Goal: Task Accomplishment & Management: Manage account settings

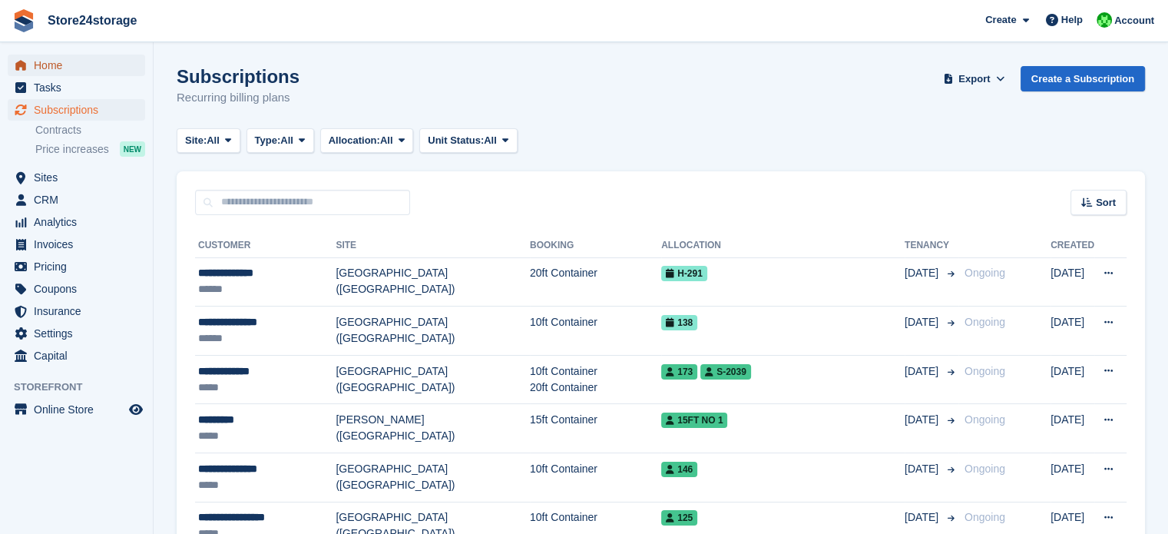
click at [86, 60] on span "Home" at bounding box center [80, 65] width 92 height 21
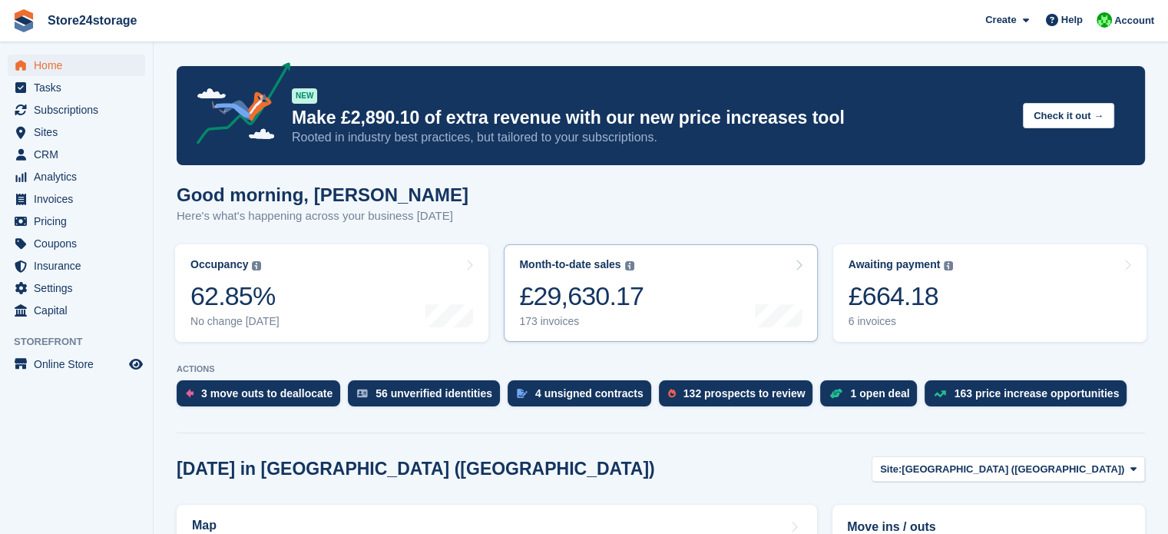
click at [967, 286] on link "Awaiting payment The total outstanding balance on all open invoices. £664.18 6 …" at bounding box center [989, 292] width 313 height 97
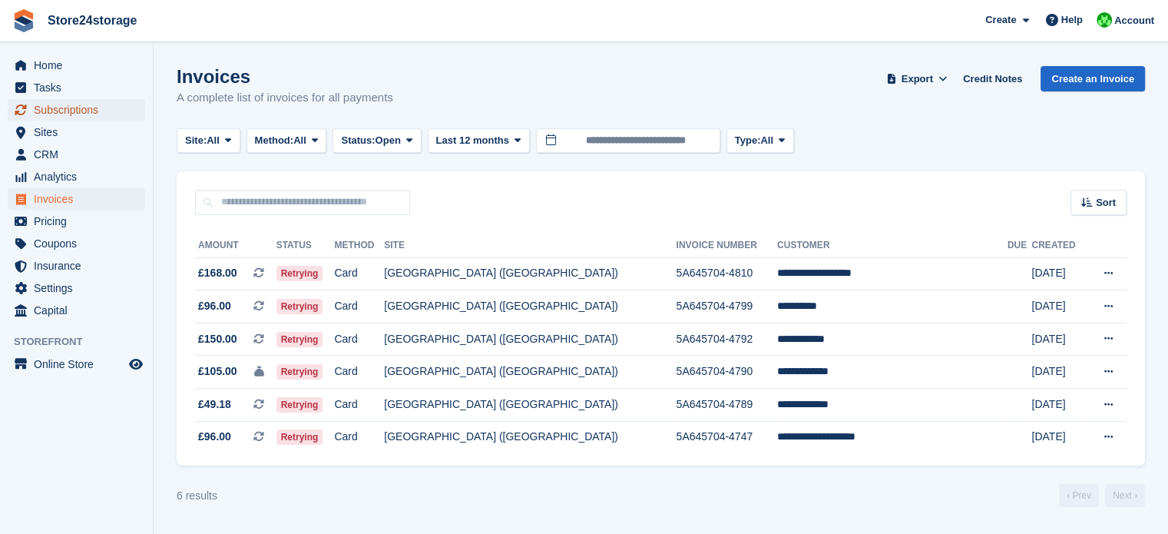
click at [124, 112] on span "Subscriptions" at bounding box center [80, 109] width 92 height 21
